Goal: Transaction & Acquisition: Purchase product/service

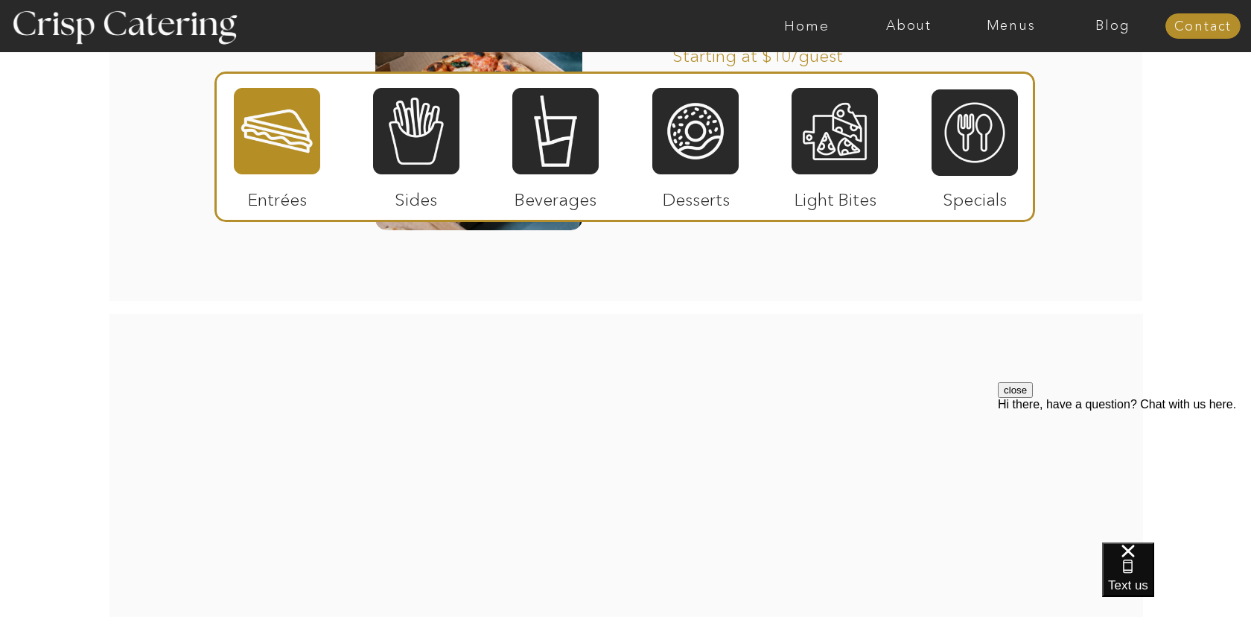
scroll to position [1961, 0]
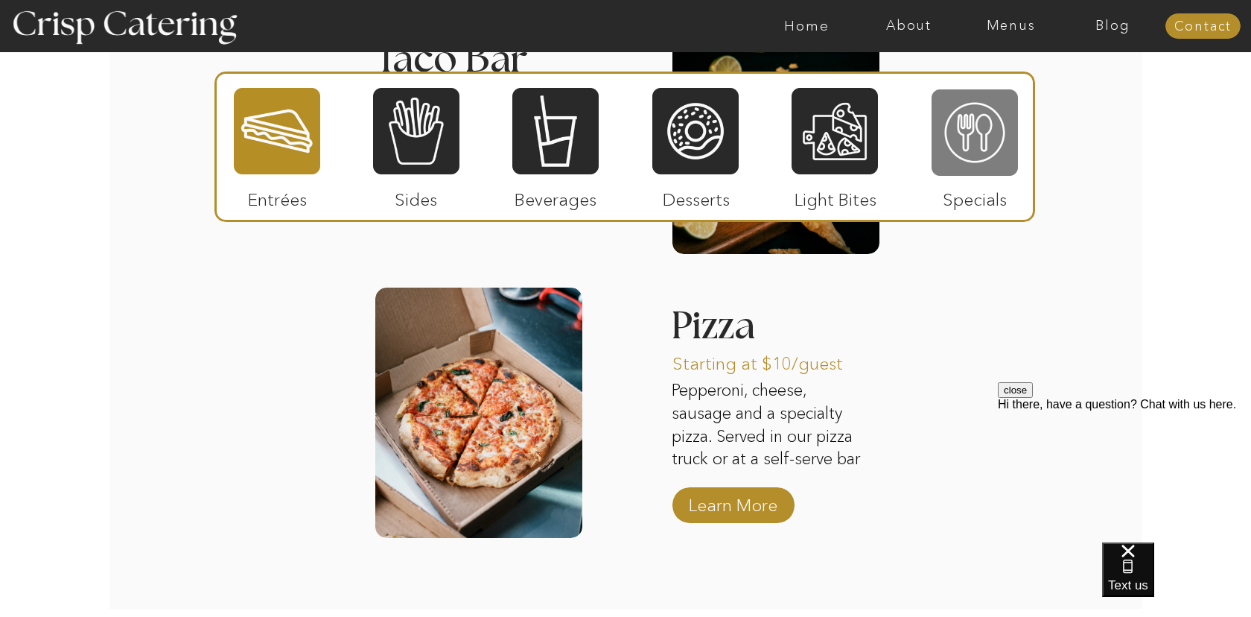
click at [954, 161] on div at bounding box center [975, 132] width 86 height 89
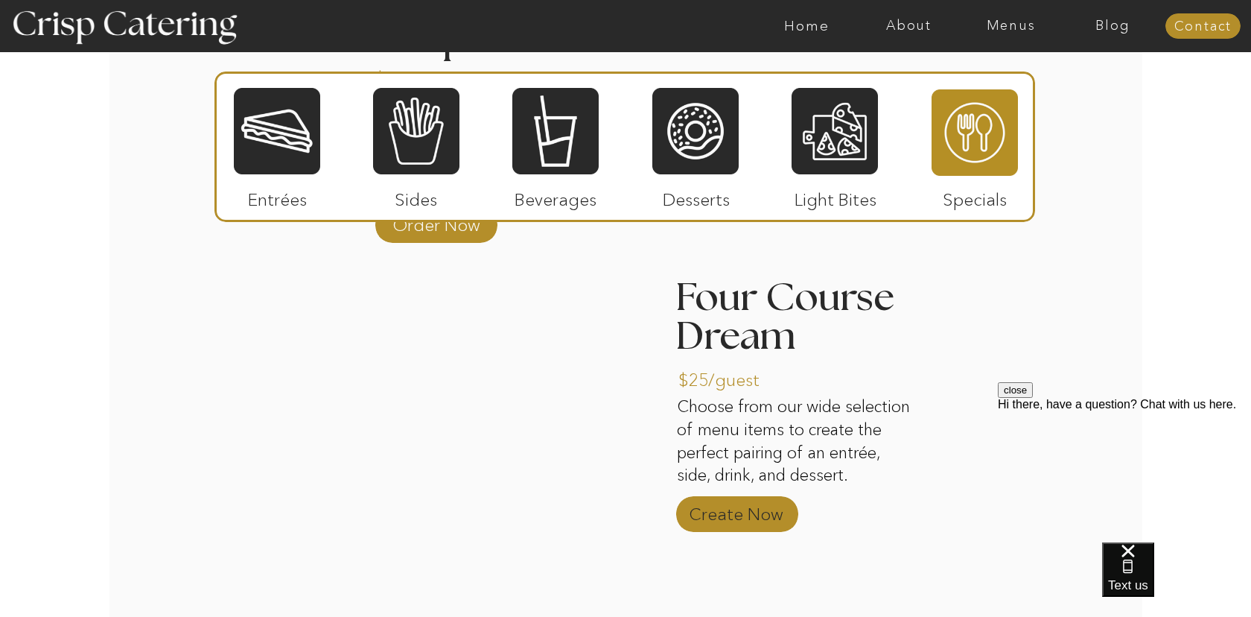
scroll to position [1703, 0]
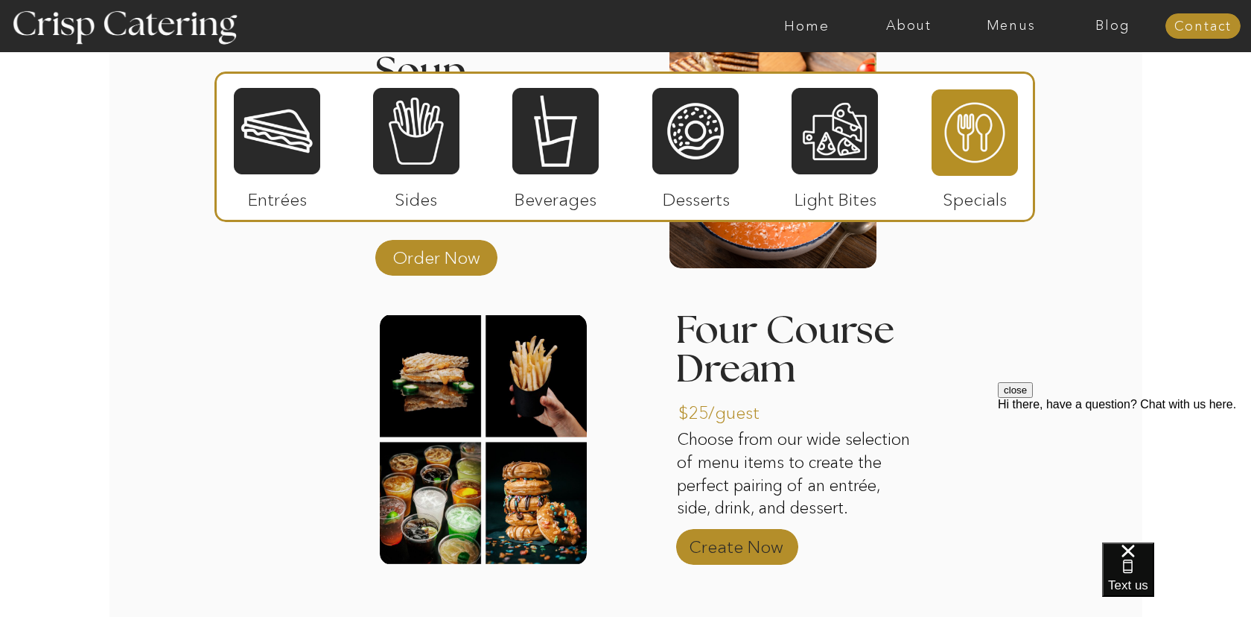
click at [743, 537] on p "Create Now" at bounding box center [736, 542] width 99 height 43
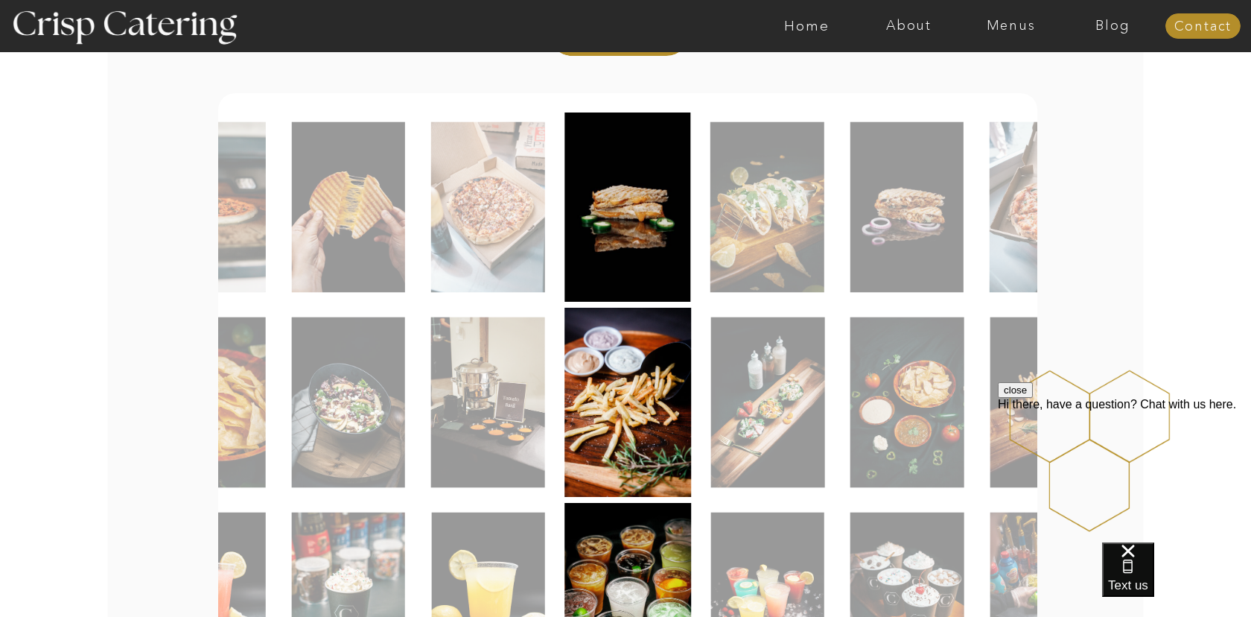
scroll to position [305, 0]
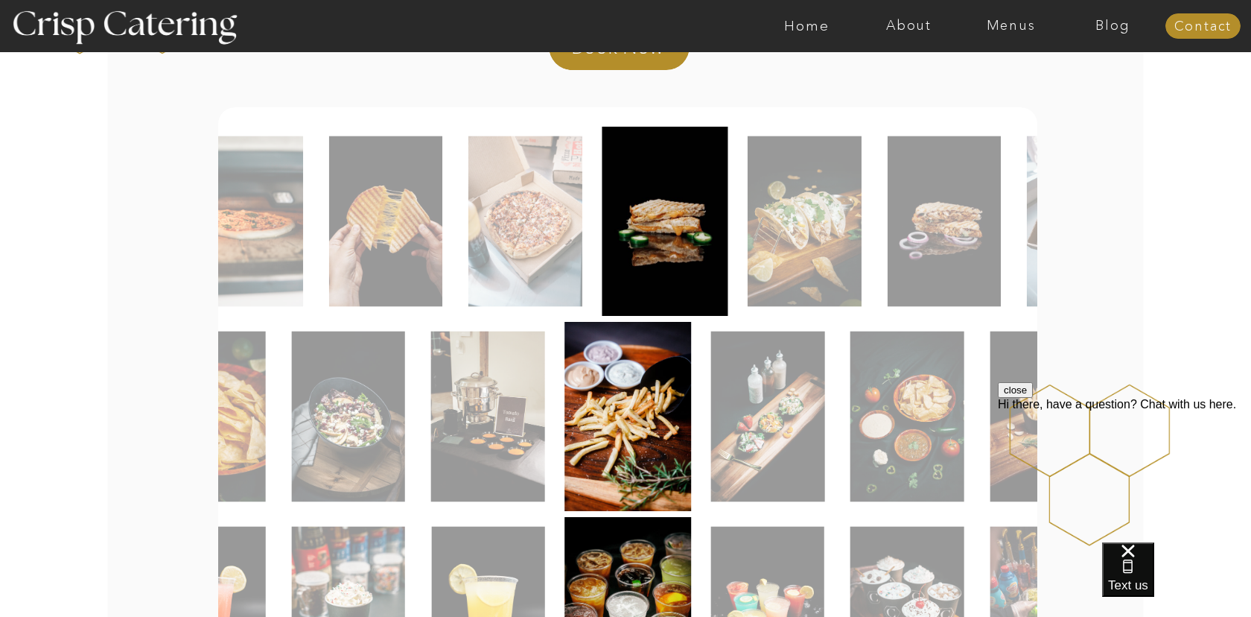
click at [690, 194] on img at bounding box center [665, 221] width 126 height 189
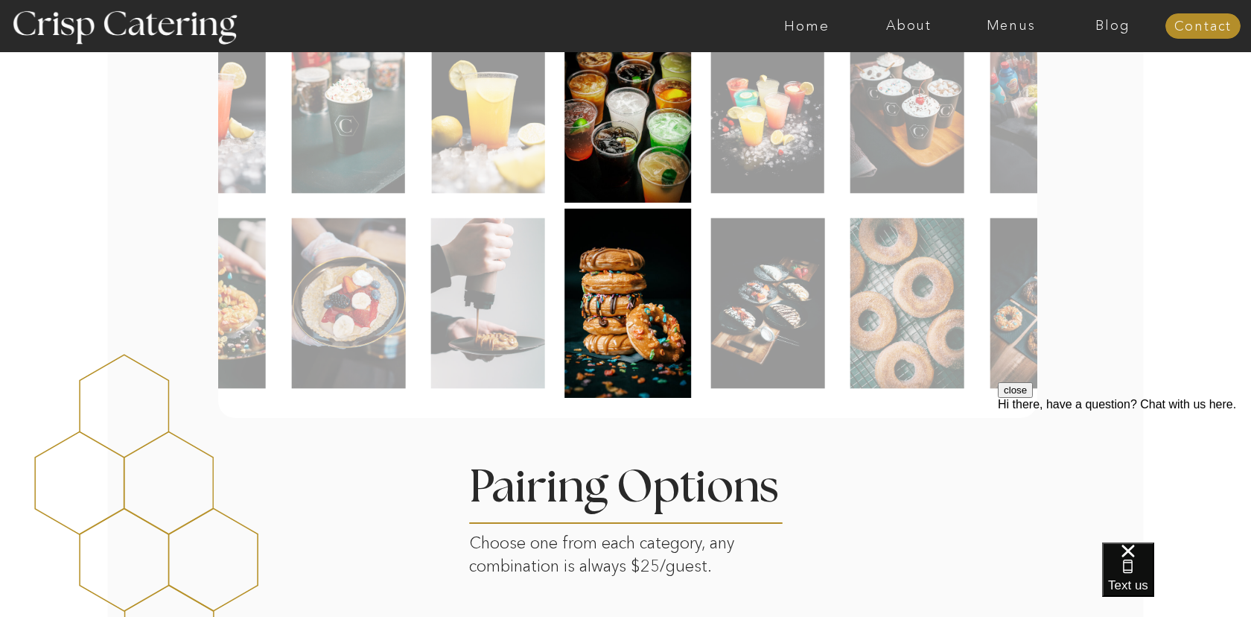
scroll to position [808, 0]
click at [762, 328] on img at bounding box center [767, 304] width 114 height 171
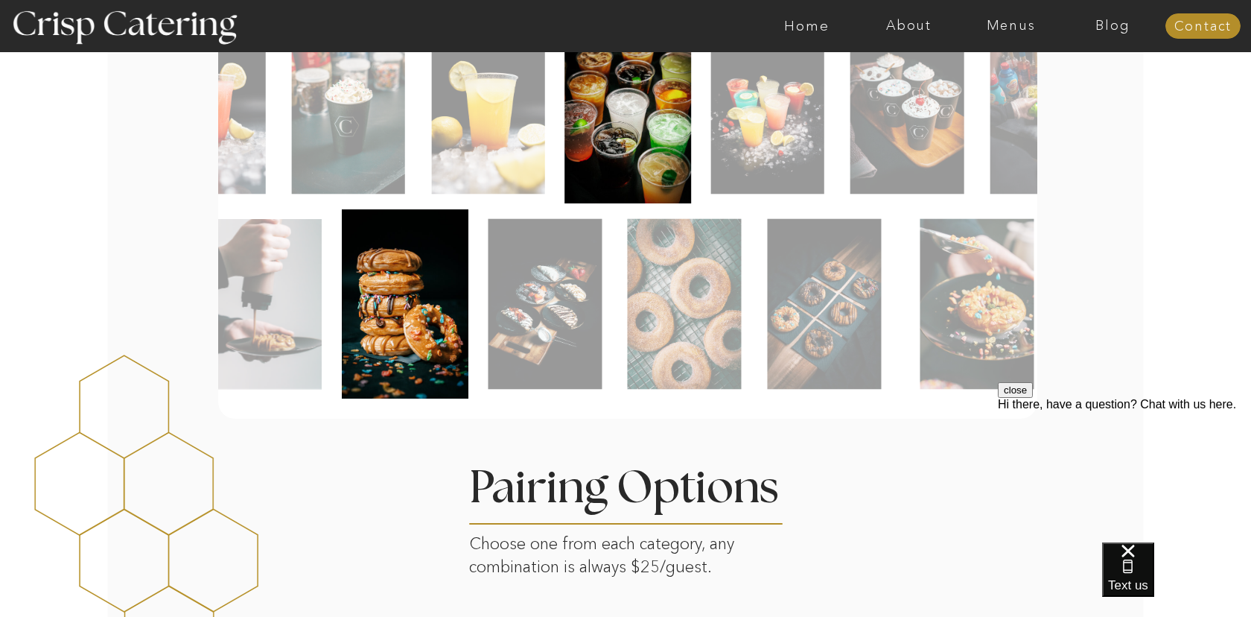
click at [534, 387] on img at bounding box center [545, 304] width 114 height 171
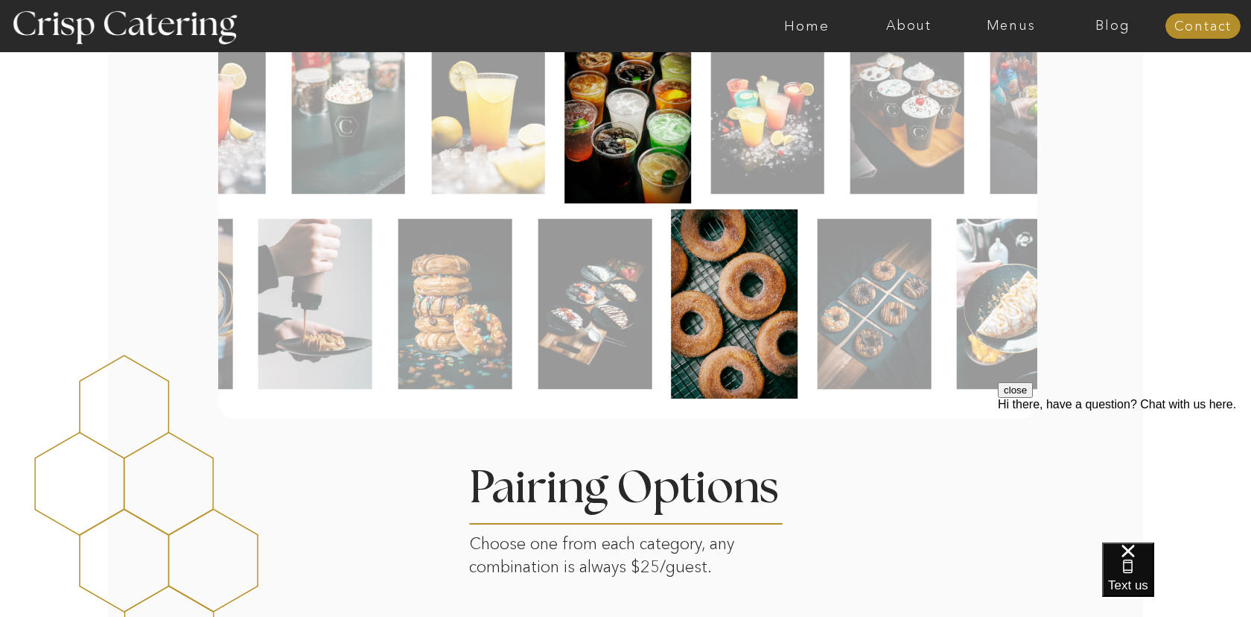
click at [645, 366] on img at bounding box center [595, 304] width 114 height 171
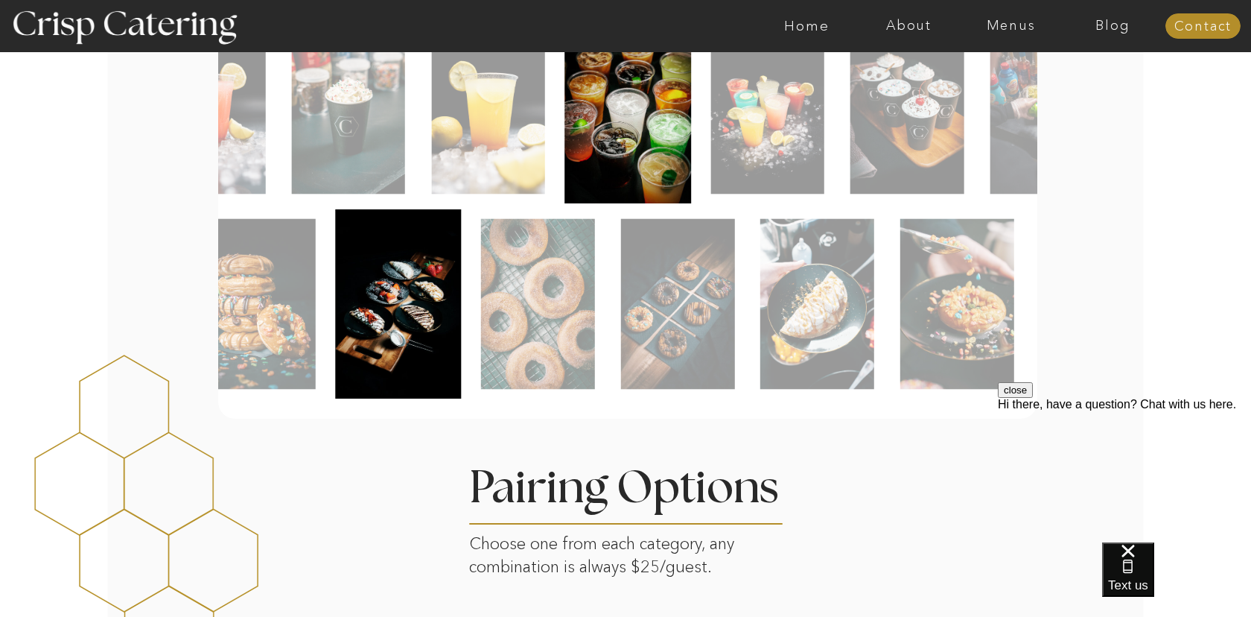
click at [606, 374] on div at bounding box center [604, 303] width 819 height 189
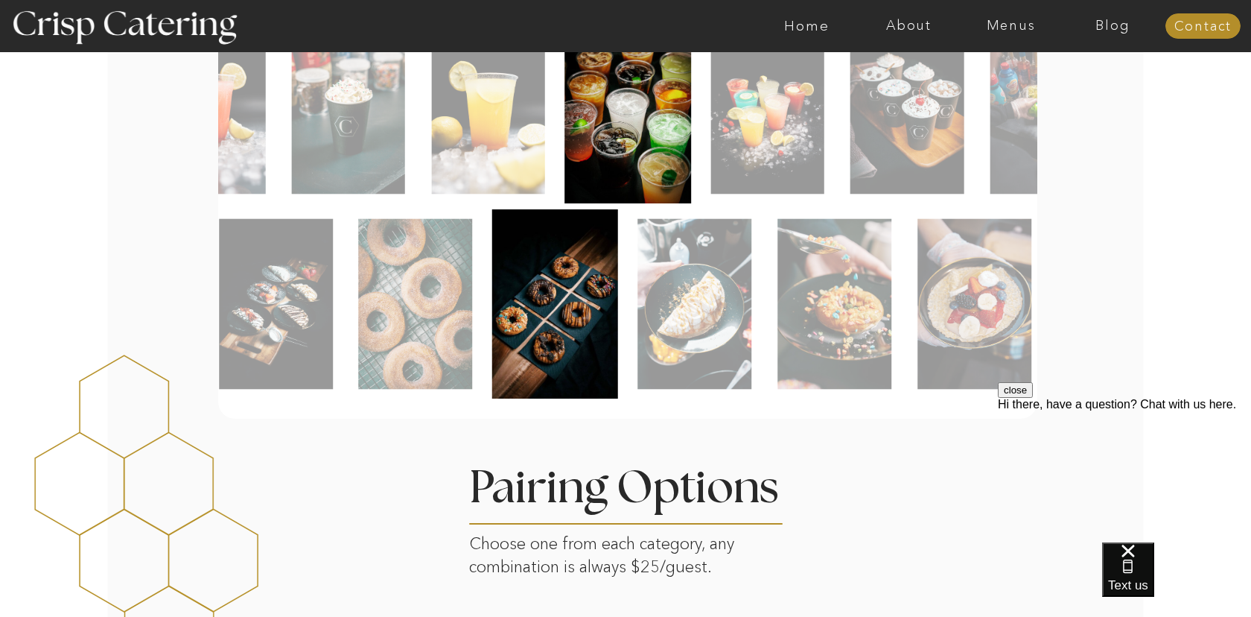
click at [744, 356] on div at bounding box center [482, 303] width 819 height 189
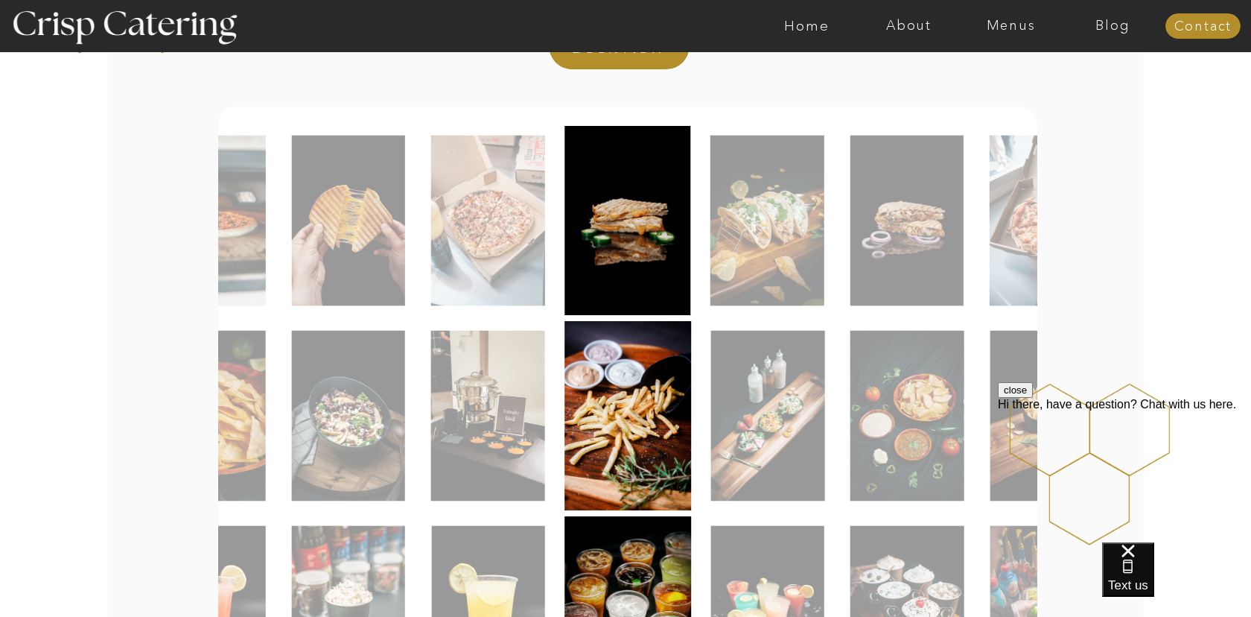
scroll to position [303, 0]
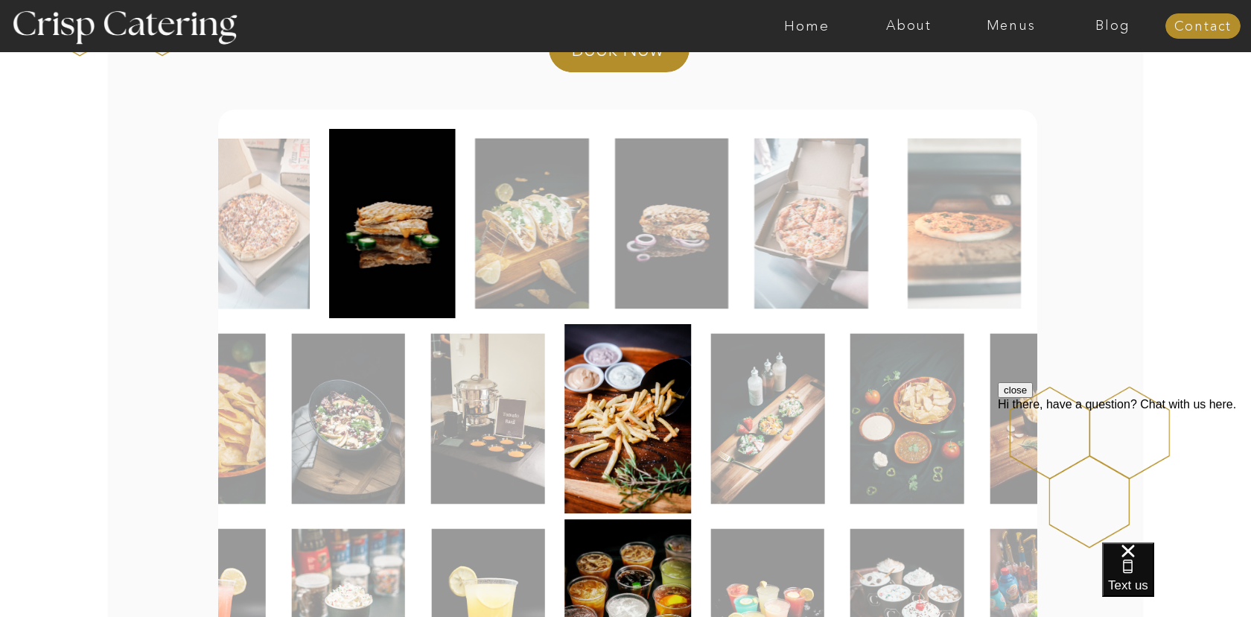
click at [583, 311] on div at bounding box center [738, 223] width 819 height 189
